Goal: Task Accomplishment & Management: Manage account settings

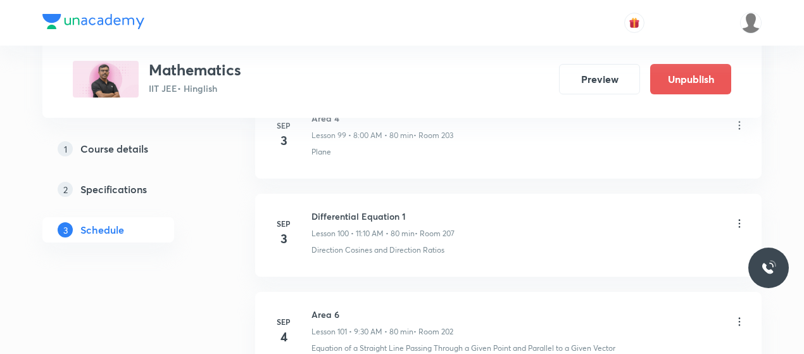
scroll to position [10433, 0]
click at [362, 211] on h6 "Differential Equation 1" at bounding box center [383, 217] width 143 height 13
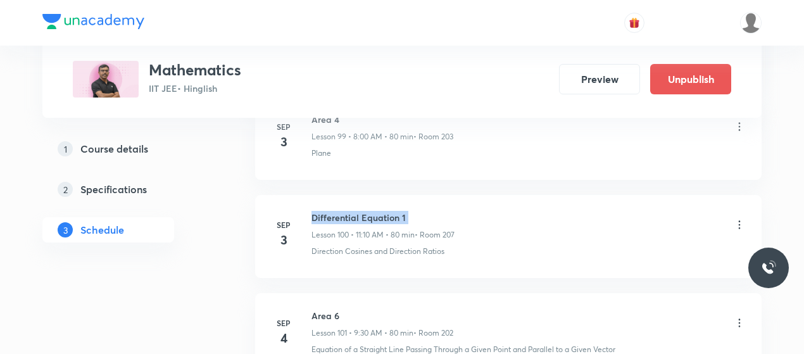
click at [362, 211] on h6 "Differential Equation 1" at bounding box center [383, 217] width 143 height 13
copy h6 "Differential Equation 1"
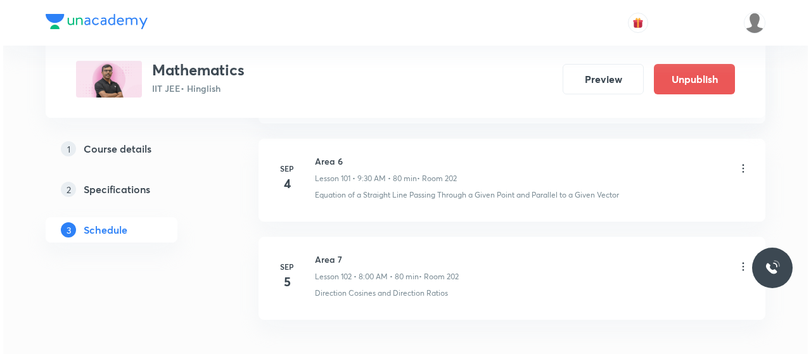
scroll to position [10611, 0]
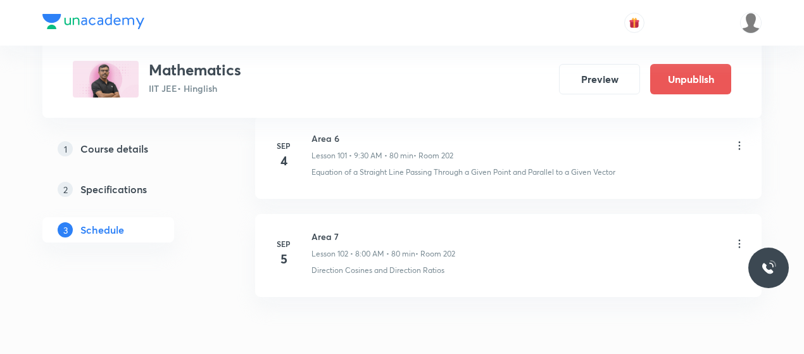
click at [736, 237] on icon at bounding box center [739, 243] width 13 height 13
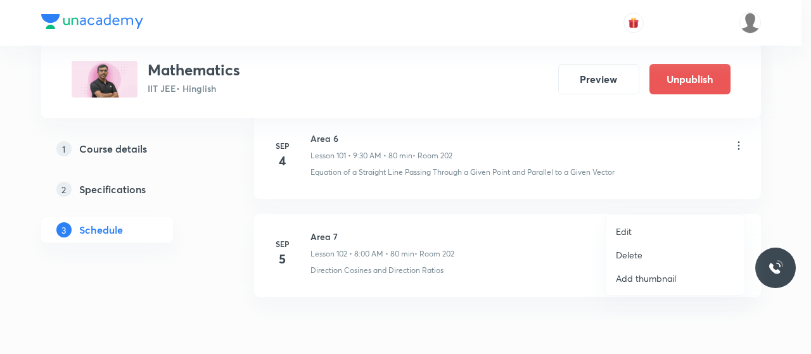
click at [627, 227] on p "Edit" at bounding box center [624, 231] width 16 height 13
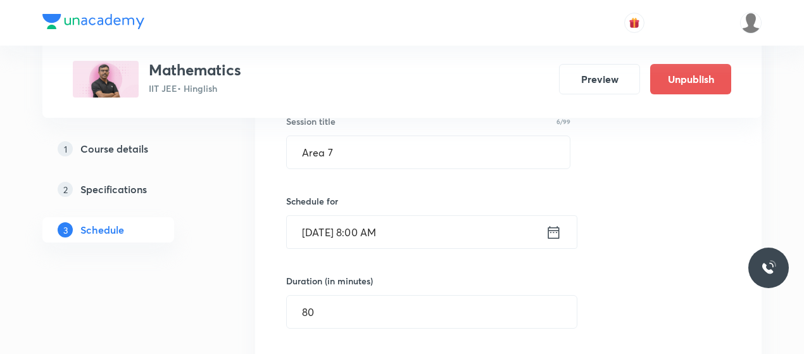
scroll to position [10154, 0]
click at [403, 218] on input "[DATE] 8:00 AM" at bounding box center [416, 234] width 259 height 32
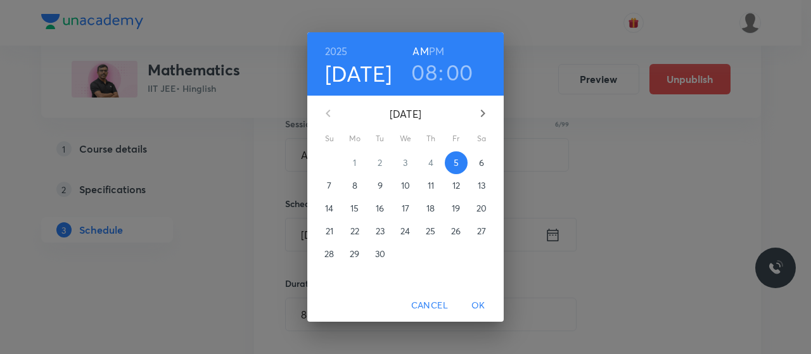
click at [281, 256] on div "[DATE] 08 : 00 AM PM [DATE] Su Mo Tu We Th Fr Sa 31 1 2 3 4 5 6 7 8 9 10 11 12 …" at bounding box center [405, 177] width 811 height 354
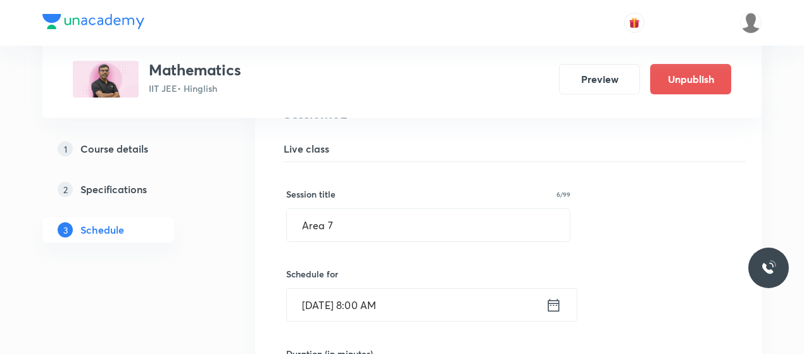
scroll to position [10083, 0]
click at [321, 210] on input "Area 7" at bounding box center [428, 226] width 283 height 32
paste input "Differential Equation 1"
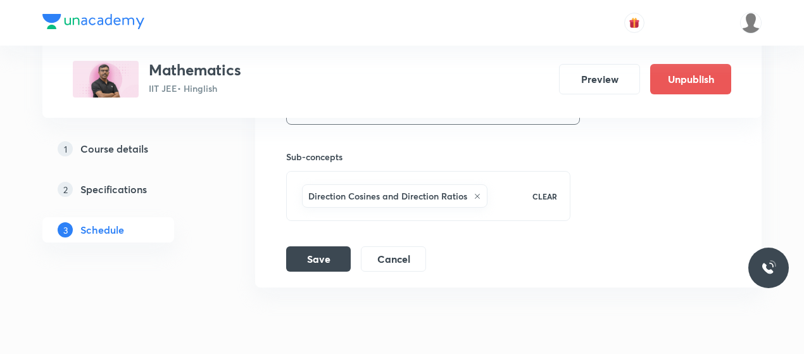
scroll to position [10530, 0]
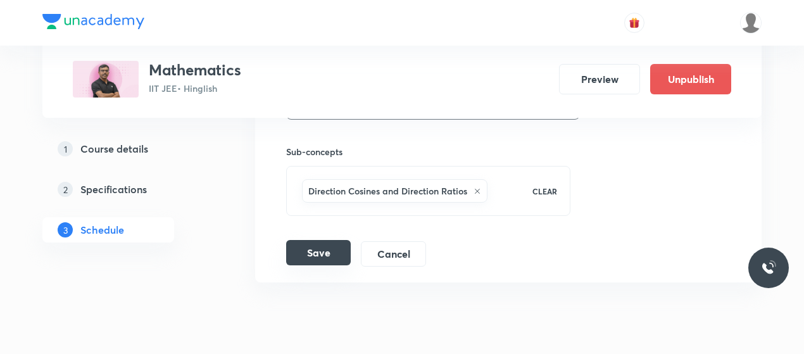
type input "Differential Equation 2"
click at [319, 240] on button "Save" at bounding box center [318, 252] width 65 height 25
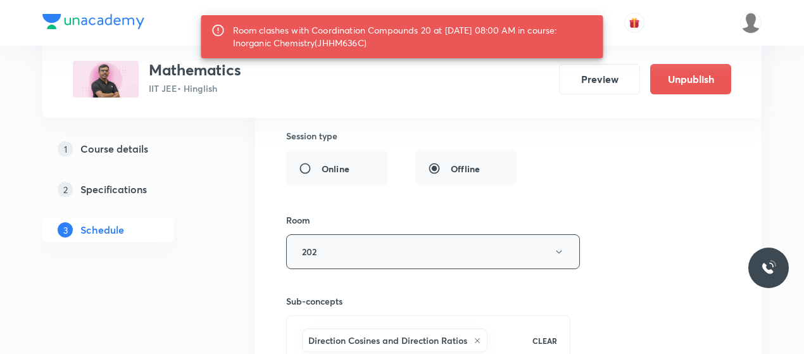
scroll to position [10409, 0]
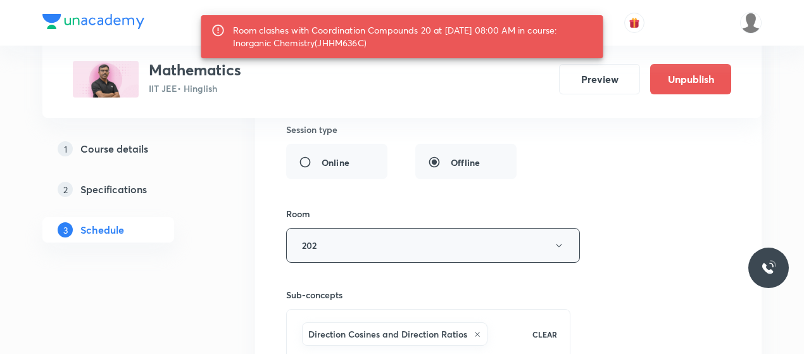
click at [327, 228] on button "202" at bounding box center [433, 245] width 294 height 35
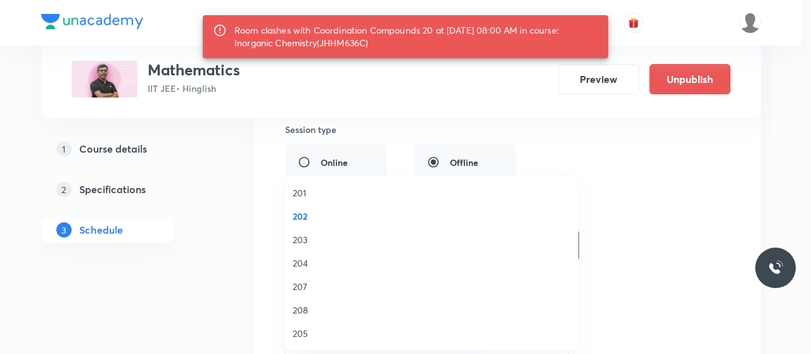
click at [303, 282] on span "207" at bounding box center [431, 286] width 277 height 13
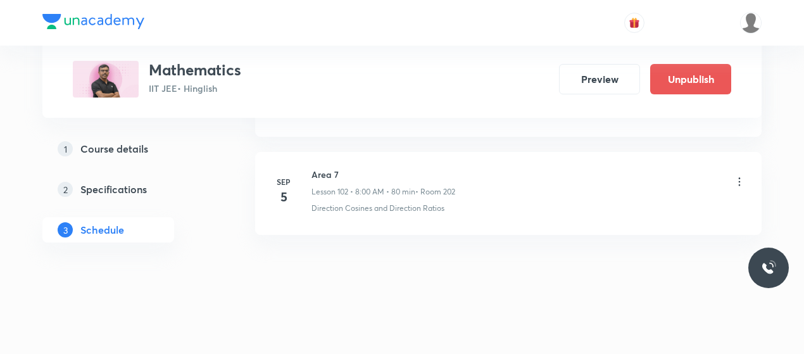
scroll to position [10047, 0]
